Goal: Task Accomplishment & Management: Manage account settings

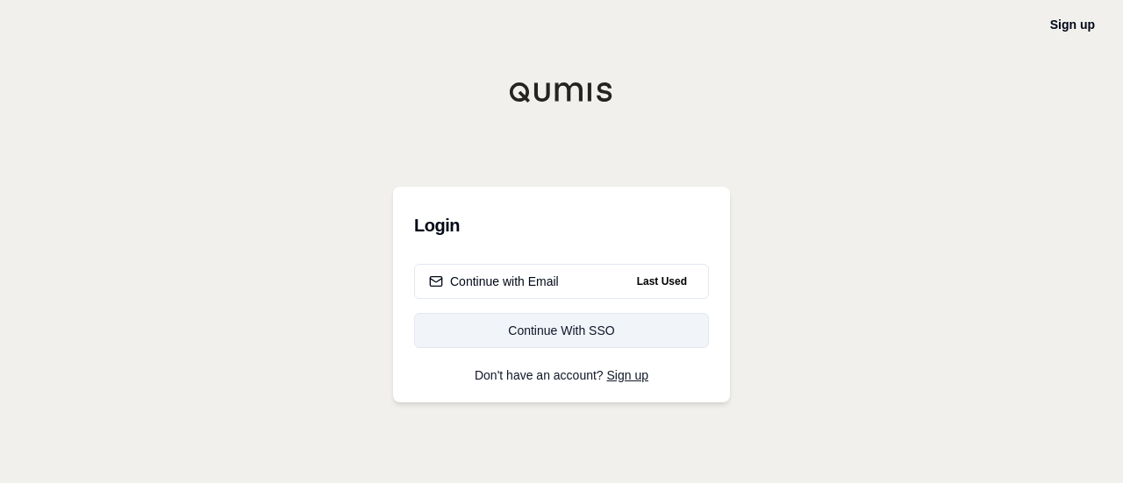
click at [560, 345] on link "Continue With SSO" at bounding box center [561, 330] width 295 height 35
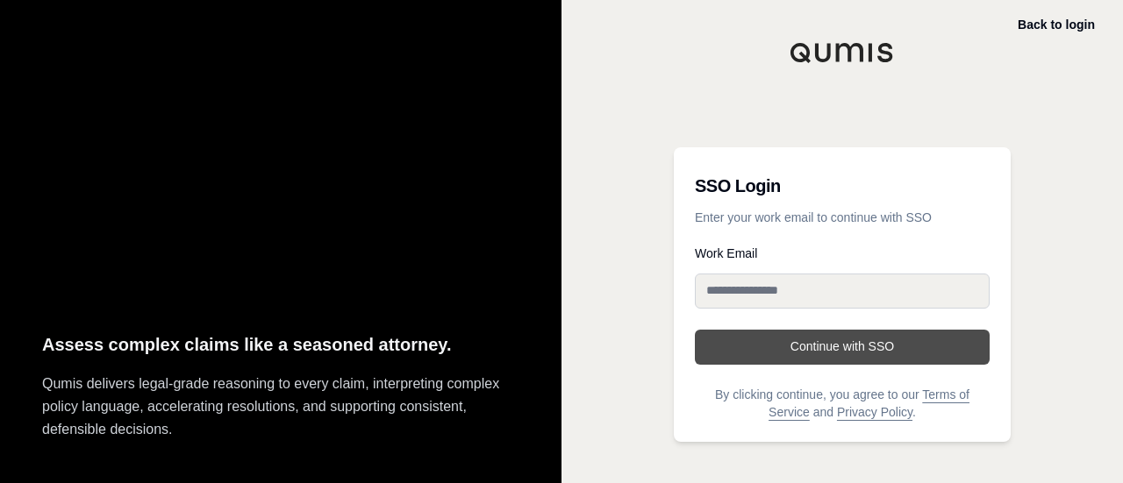
click at [770, 330] on button "Continue with SSO" at bounding box center [842, 347] width 295 height 35
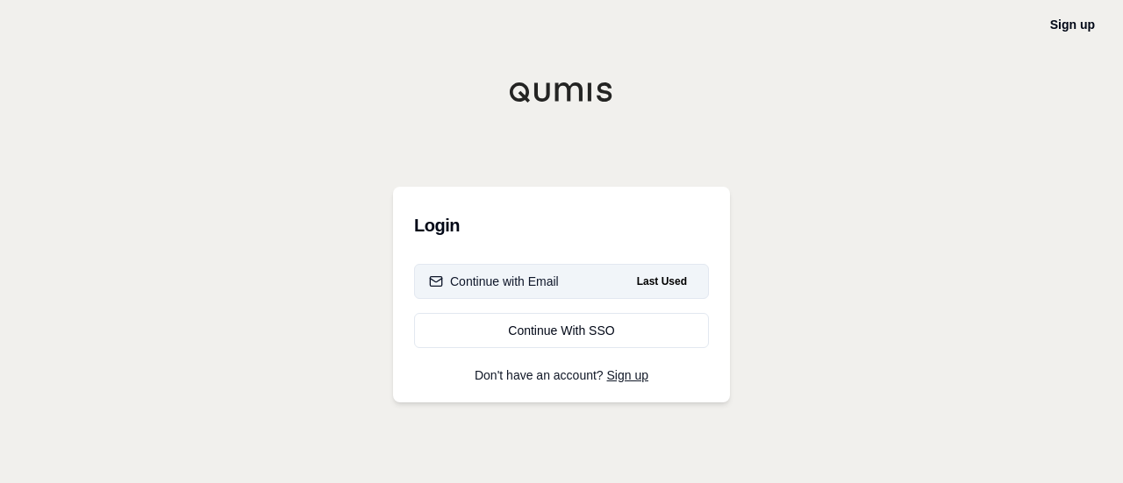
click at [509, 287] on div "Continue with Email" at bounding box center [494, 282] width 130 height 18
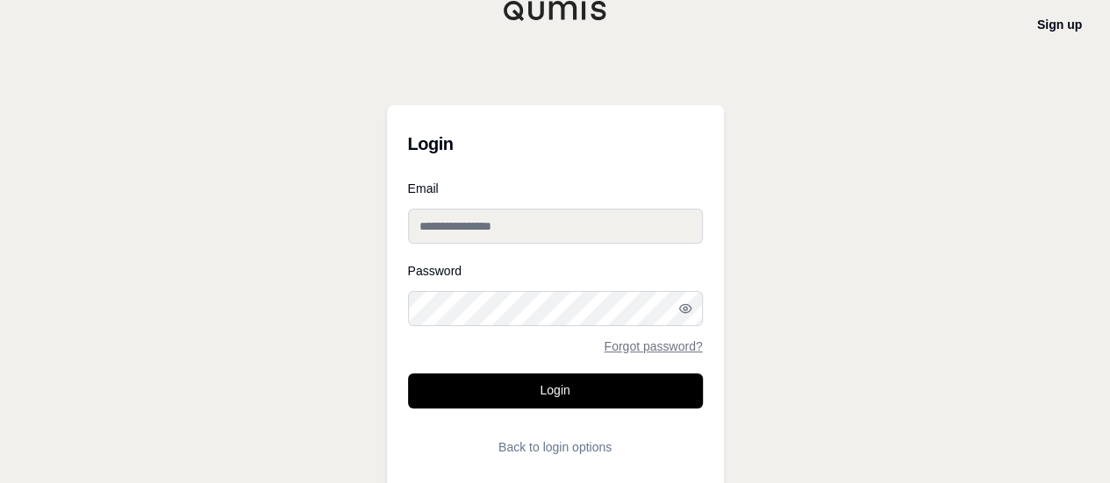
type input "**********"
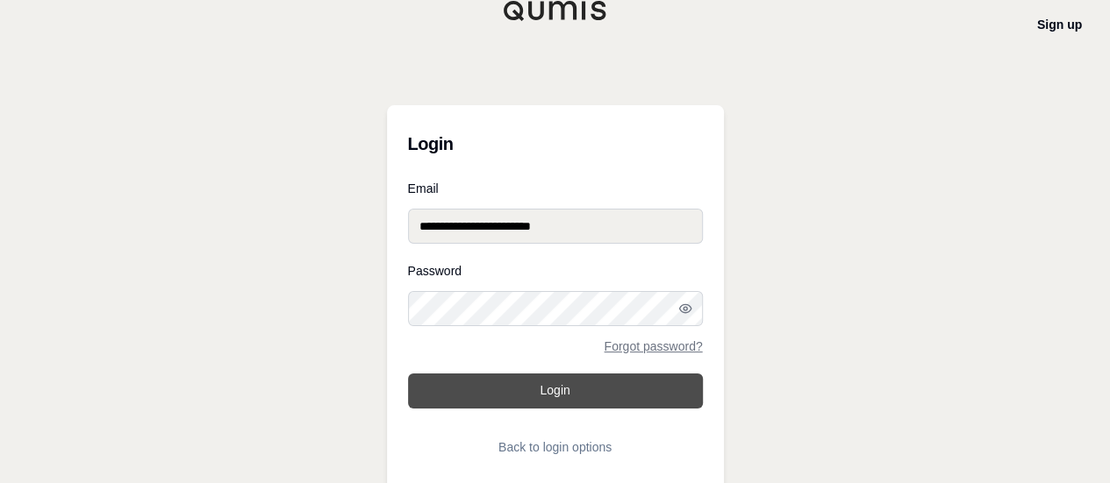
click at [507, 383] on button "Login" at bounding box center [555, 391] width 295 height 35
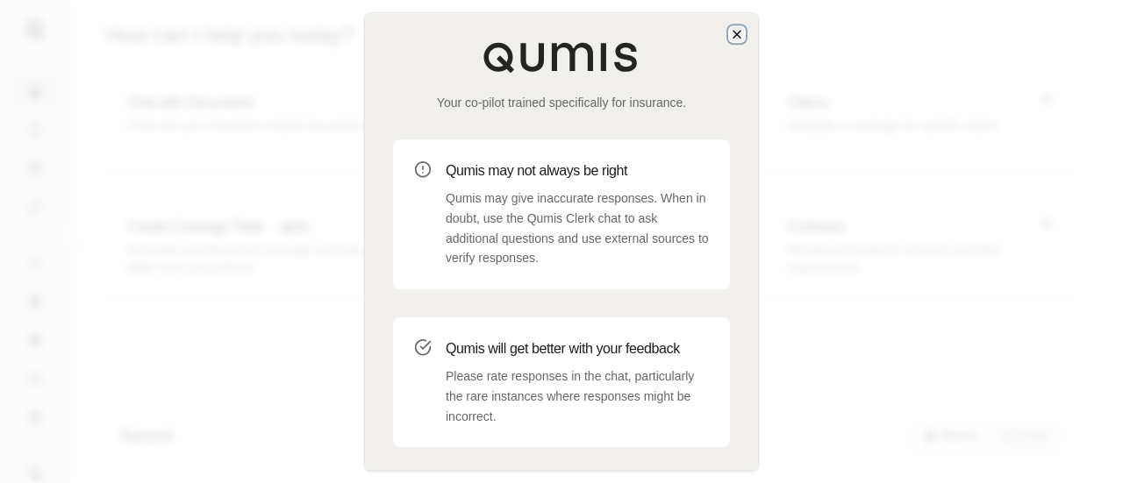
click at [732, 34] on icon "button" at bounding box center [737, 34] width 14 height 14
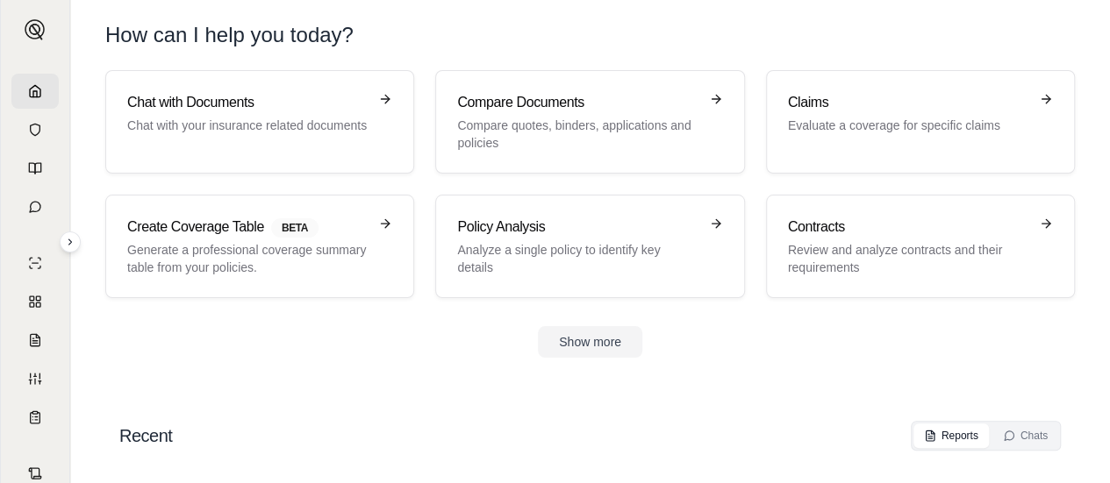
scroll to position [58, 0]
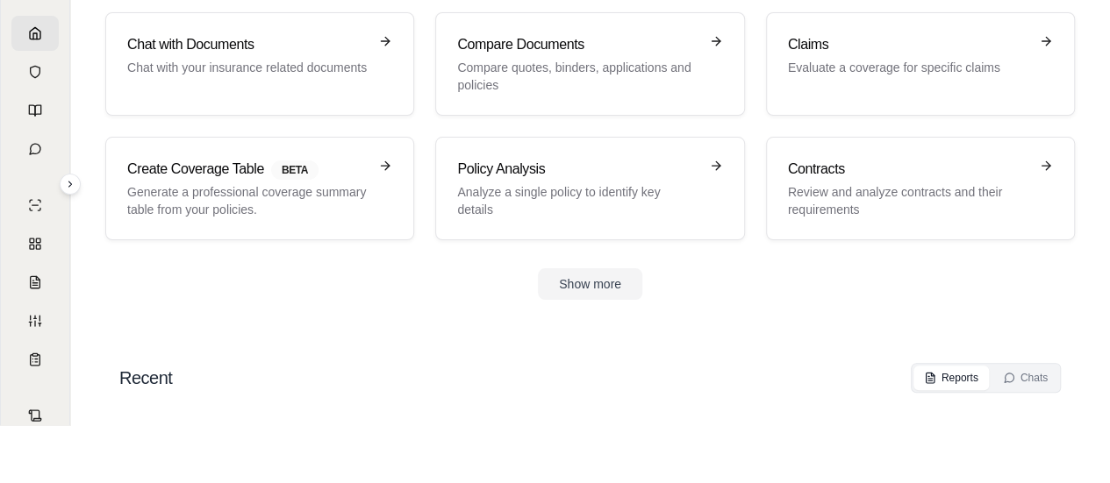
click at [146, 384] on h2 "Recent" at bounding box center [145, 378] width 53 height 25
click at [565, 290] on button "Show more" at bounding box center [590, 284] width 104 height 32
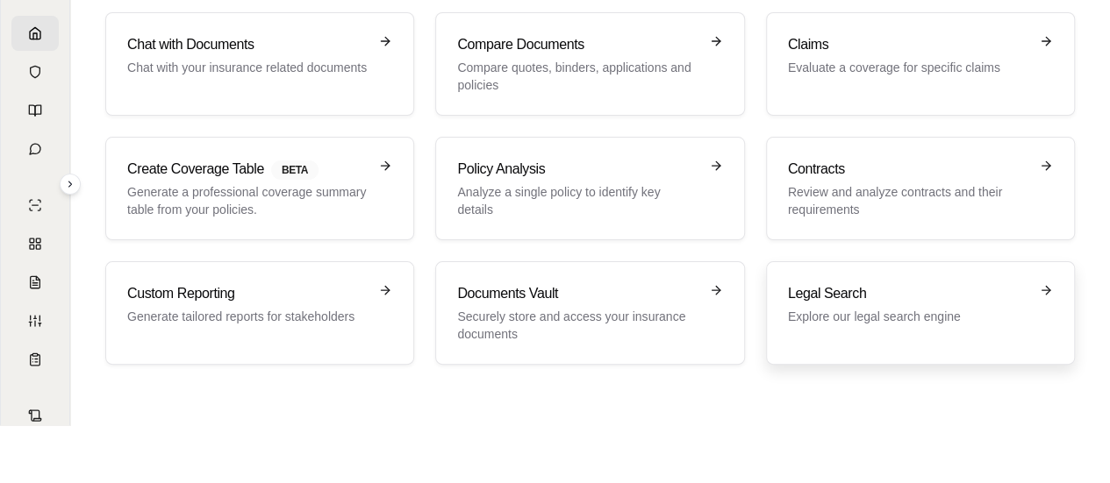
scroll to position [0, 0]
